Goal: Use online tool/utility: Utilize a website feature to perform a specific function

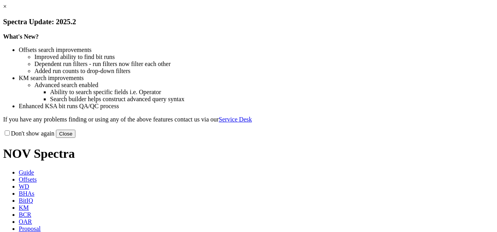
drag, startPoint x: 413, startPoint y: 64, endPoint x: 407, endPoint y: 47, distance: 18.2
click at [7, 10] on link "×" at bounding box center [5, 6] width 4 height 7
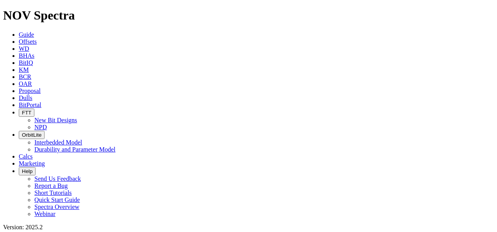
scroll to position [325, 0]
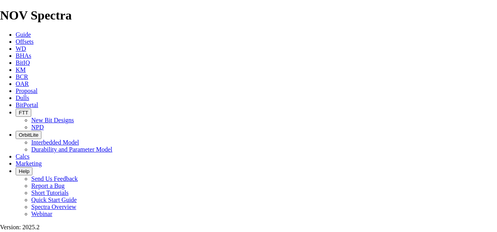
type input "8.5"
type input "800"
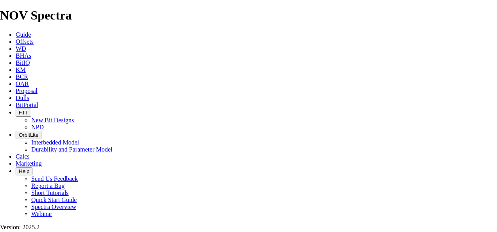
type input "10"
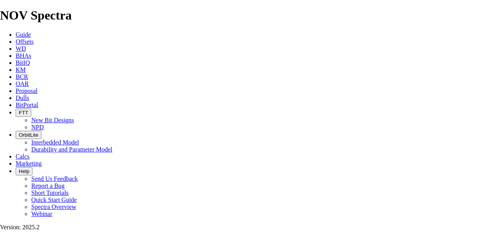
scroll to position [58, 0]
select select "number:16"
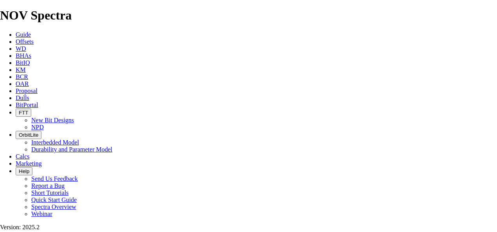
select select "number:16"
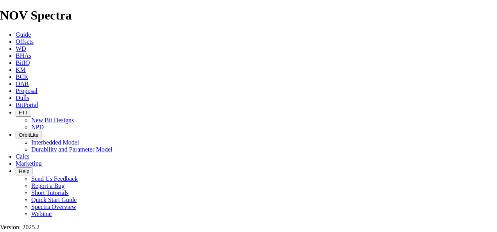
select select "number:16"
type input "6"
select select "number:0"
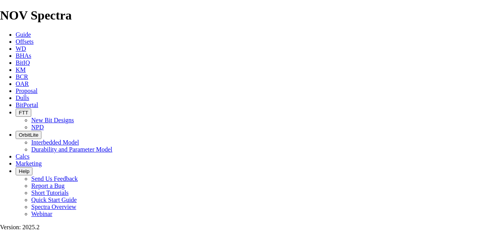
select select "number:0"
drag, startPoint x: 174, startPoint y: 149, endPoint x: 168, endPoint y: 148, distance: 6.7
type input "6"
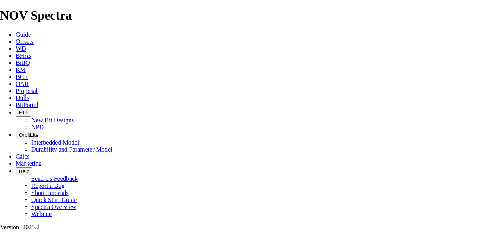
select select "number:16"
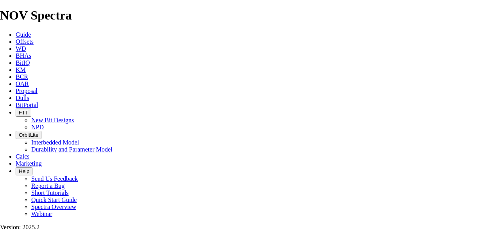
select select "number:16"
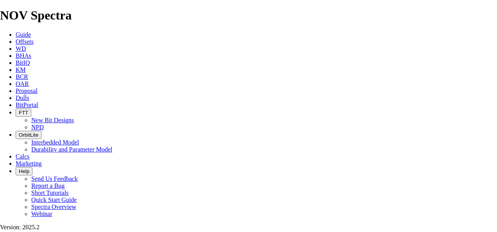
select select "number:12"
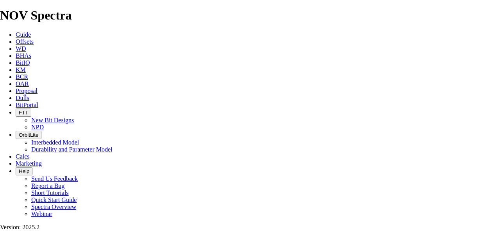
select select "number:12"
